Goal: Find specific page/section

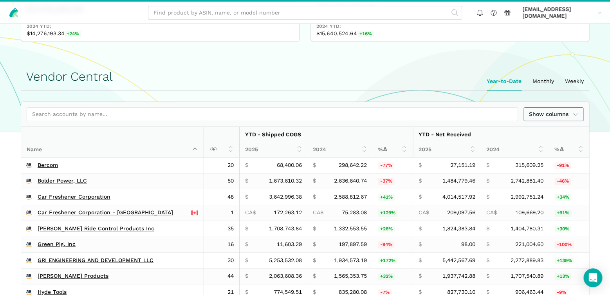
scroll to position [137, 0]
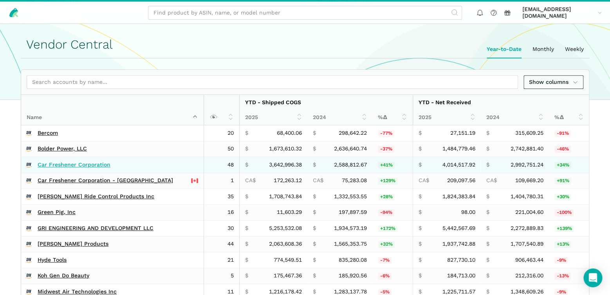
click at [67, 163] on link "Car Freshener Corporation" at bounding box center [74, 164] width 73 height 7
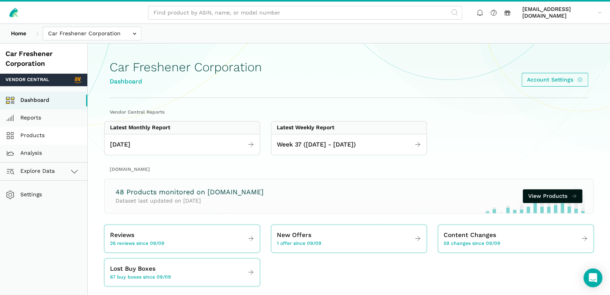
click at [36, 135] on link "Products" at bounding box center [43, 136] width 87 height 18
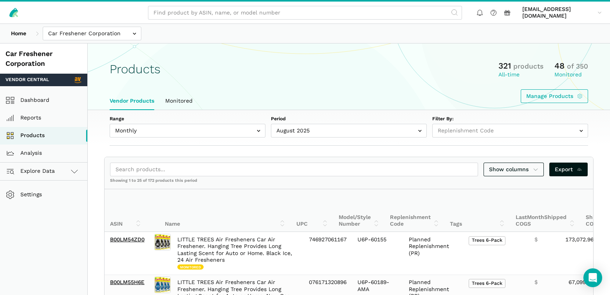
select select
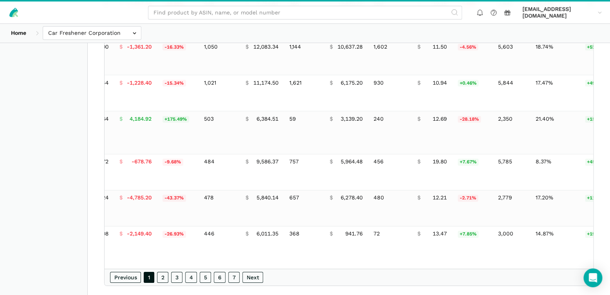
scroll to position [0, 532]
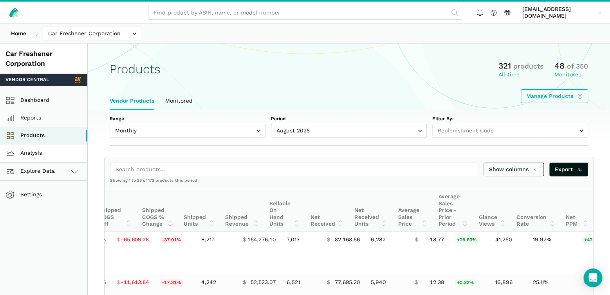
click at [35, 154] on link "Analysis" at bounding box center [43, 153] width 87 height 18
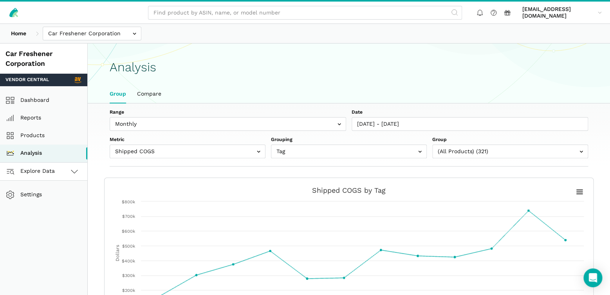
click at [73, 169] on icon at bounding box center [74, 170] width 9 height 9
click at [34, 205] on link "[DOMAIN_NAME]" at bounding box center [43, 207] width 87 height 18
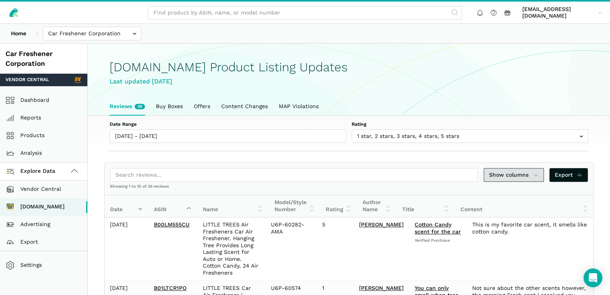
click at [532, 175] on span "Show columns" at bounding box center [513, 175] width 49 height 8
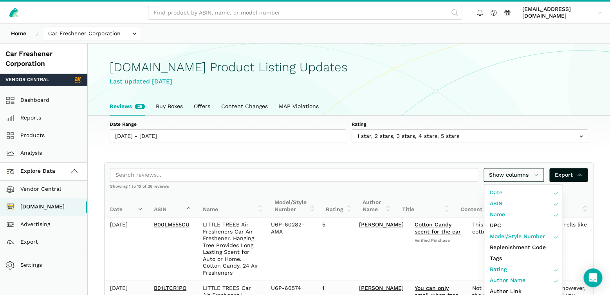
click at [461, 99] on div at bounding box center [305, 147] width 610 height 295
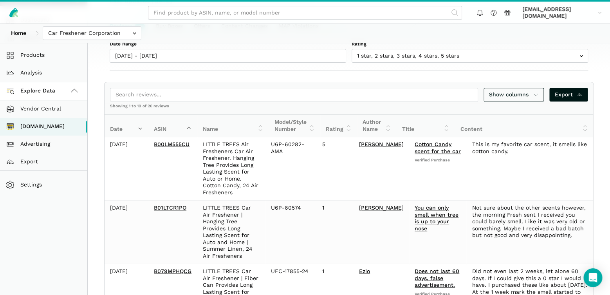
scroll to position [137, 0]
